Goal: Navigation & Orientation: Find specific page/section

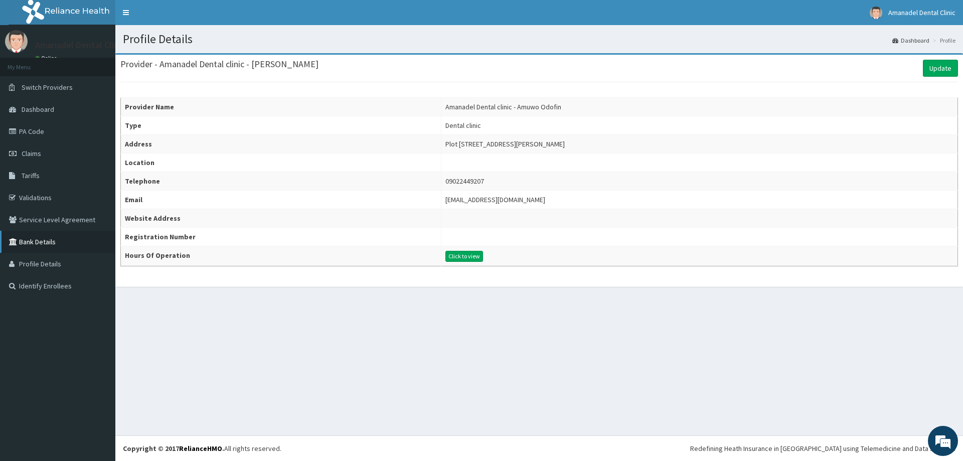
click at [45, 243] on link "Bank Details" at bounding box center [57, 242] width 115 height 22
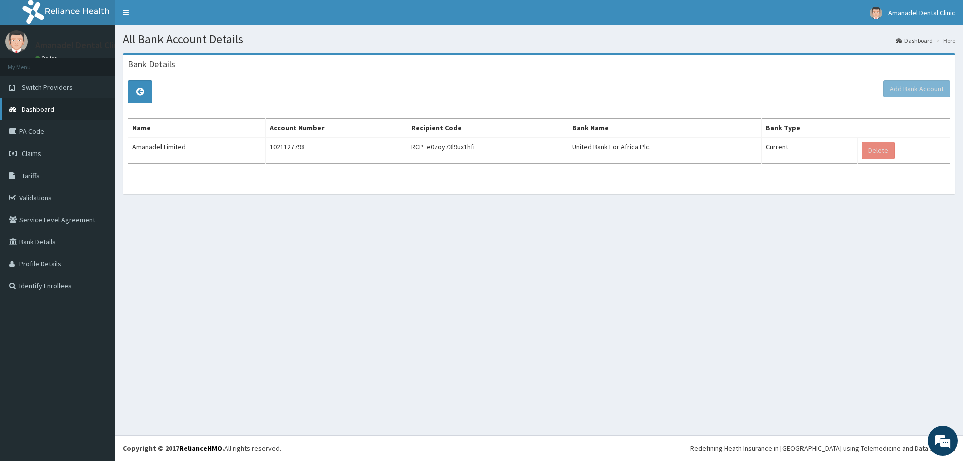
click at [100, 109] on link "Dashboard" at bounding box center [57, 109] width 115 height 22
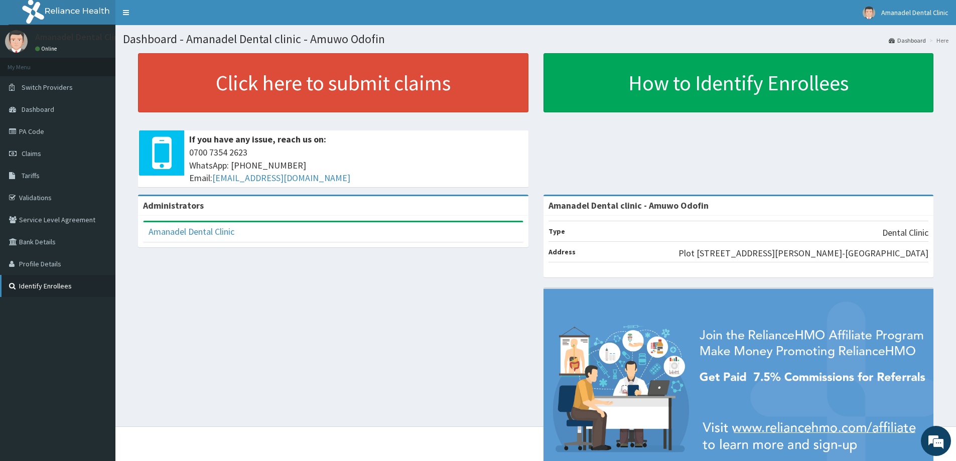
click at [73, 288] on link "Identify Enrollees" at bounding box center [57, 286] width 115 height 22
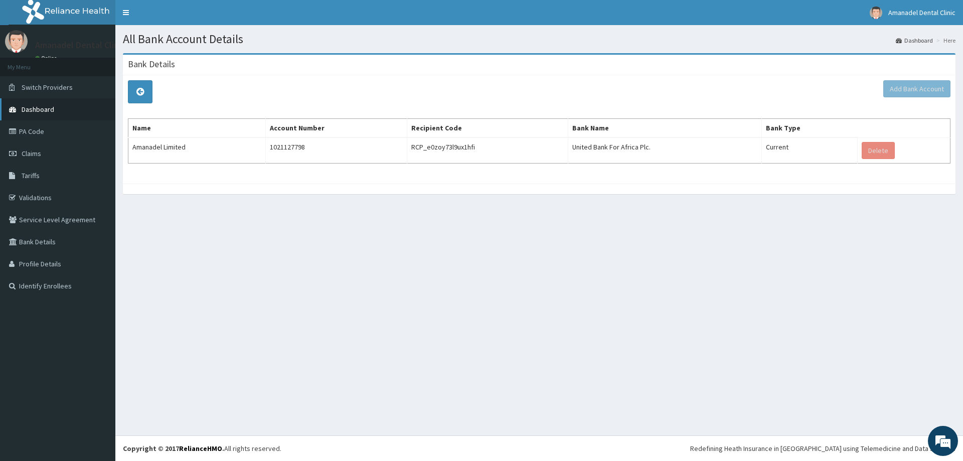
click at [60, 108] on link "Dashboard" at bounding box center [57, 109] width 115 height 22
click at [49, 133] on link "PA Code" at bounding box center [57, 131] width 115 height 22
